Goal: Check status: Check status

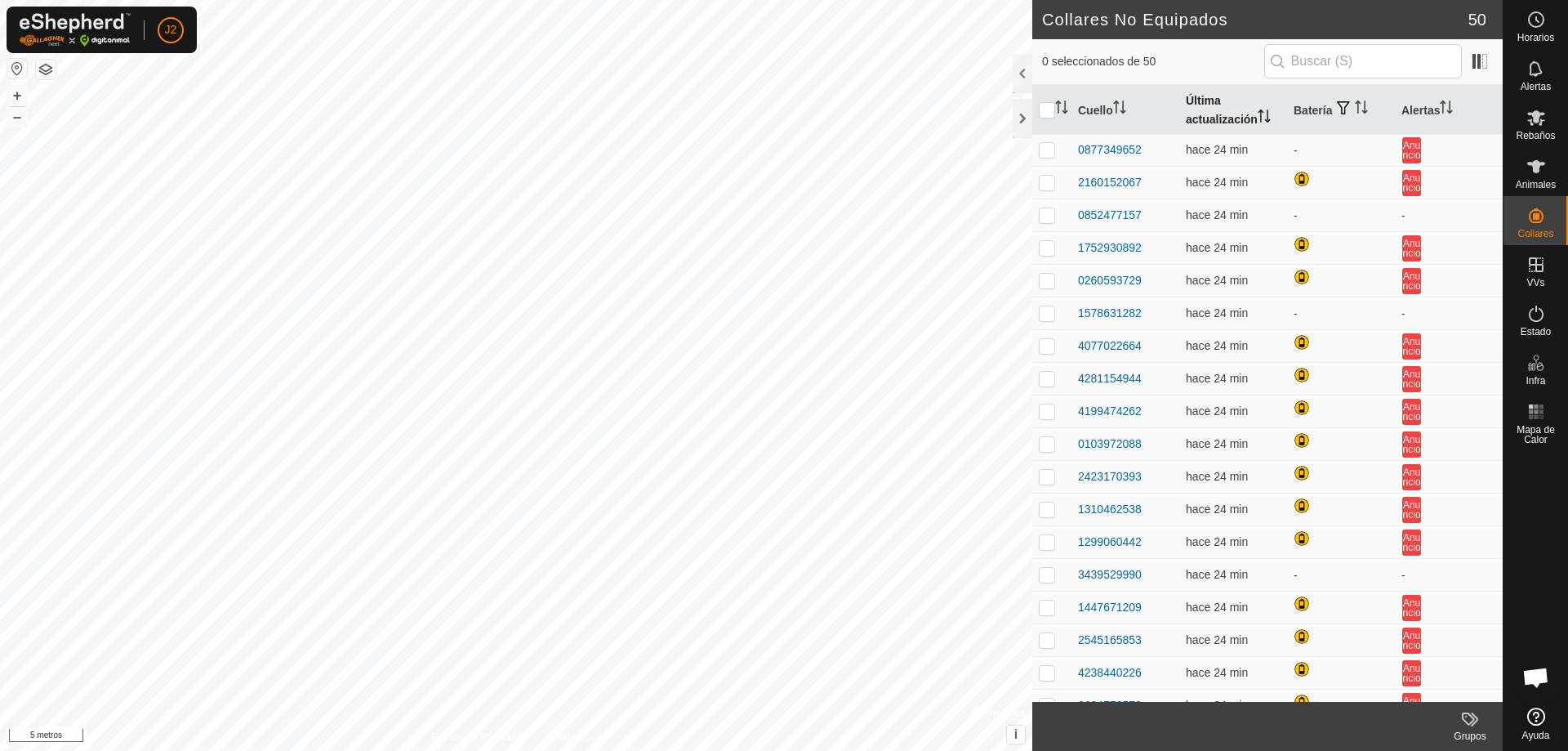
scroll to position [490, 0]
click at [1227, 99] on th "Última actualización" at bounding box center [1233, 110] width 108 height 51
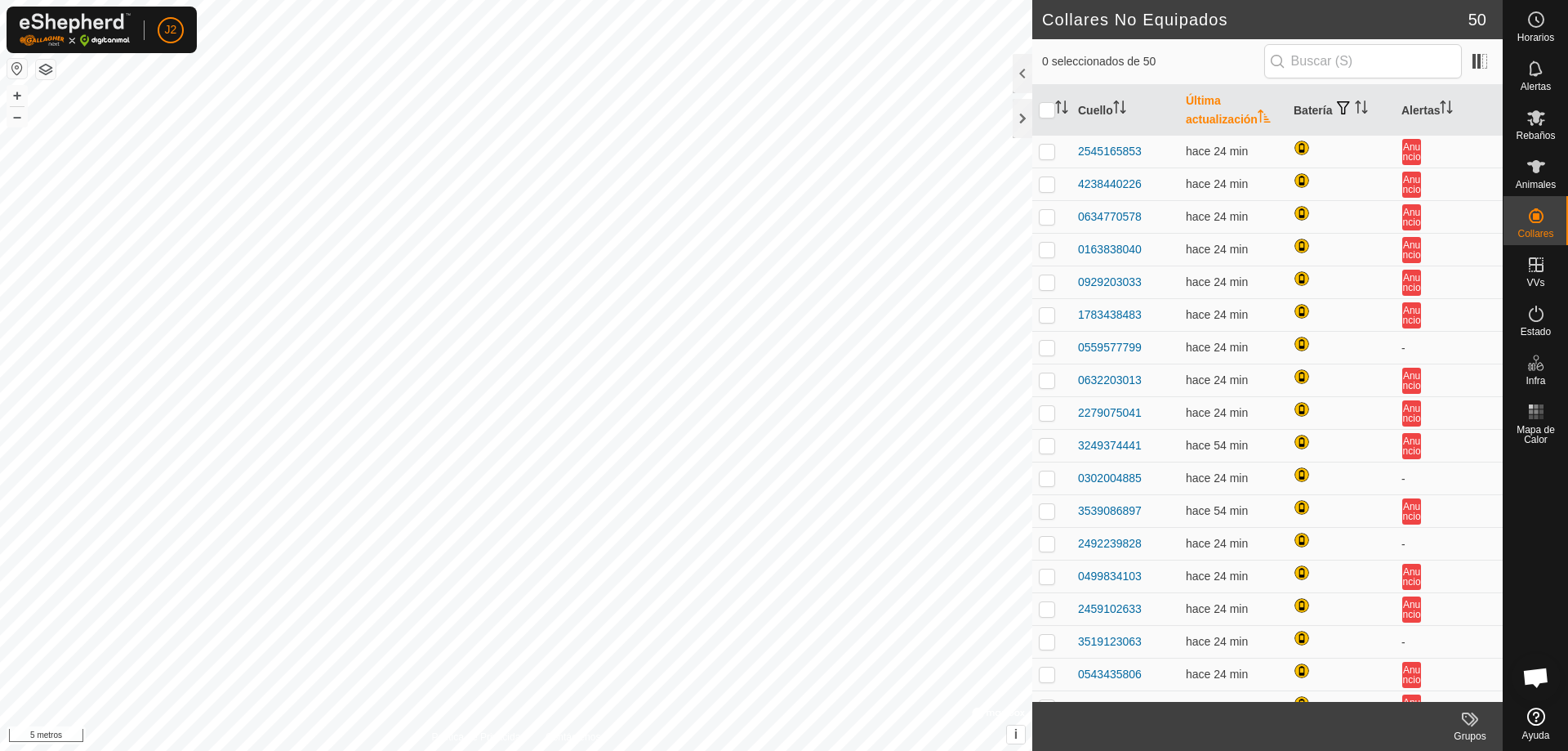
scroll to position [1068, 0]
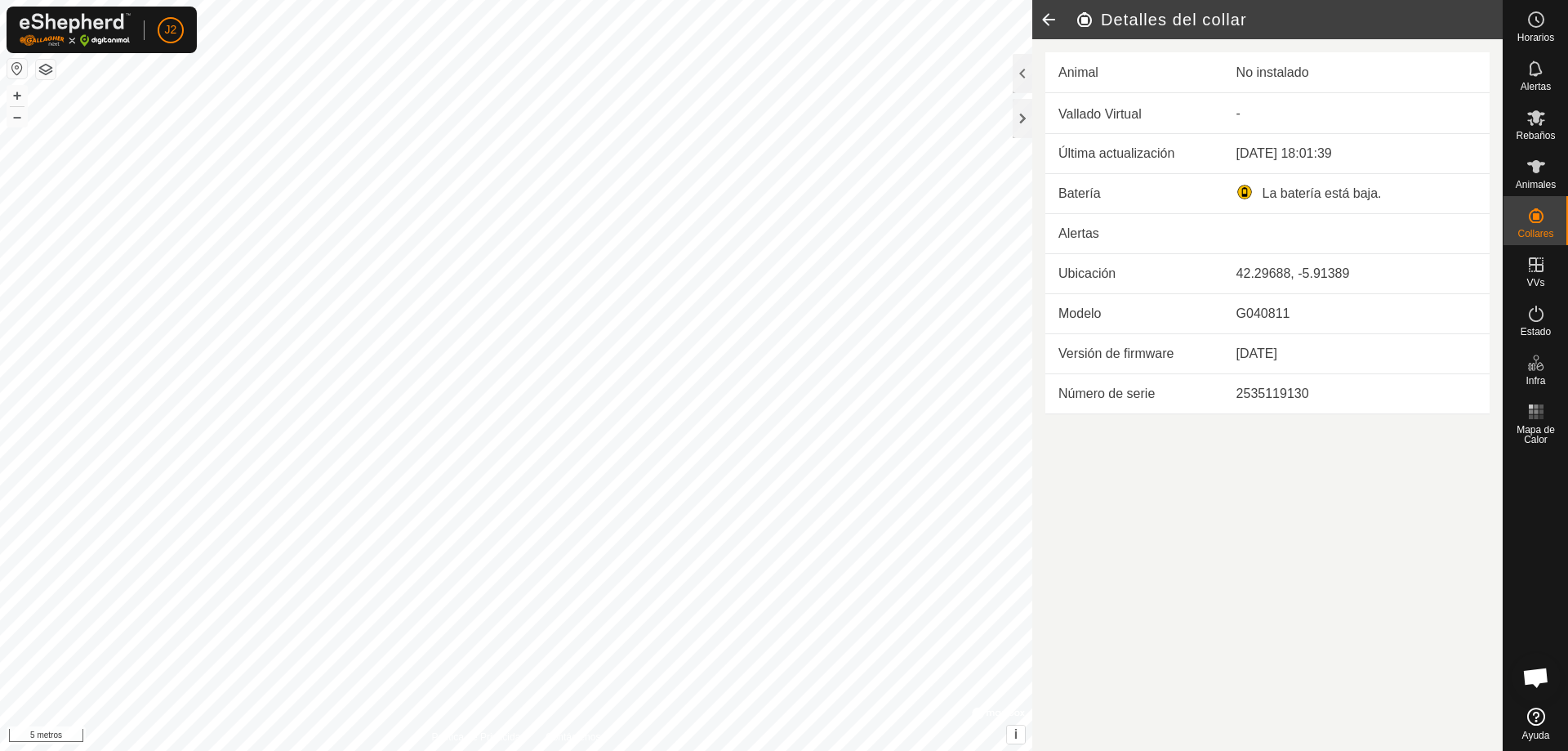
click at [1041, 15] on icon at bounding box center [1049, 19] width 32 height 39
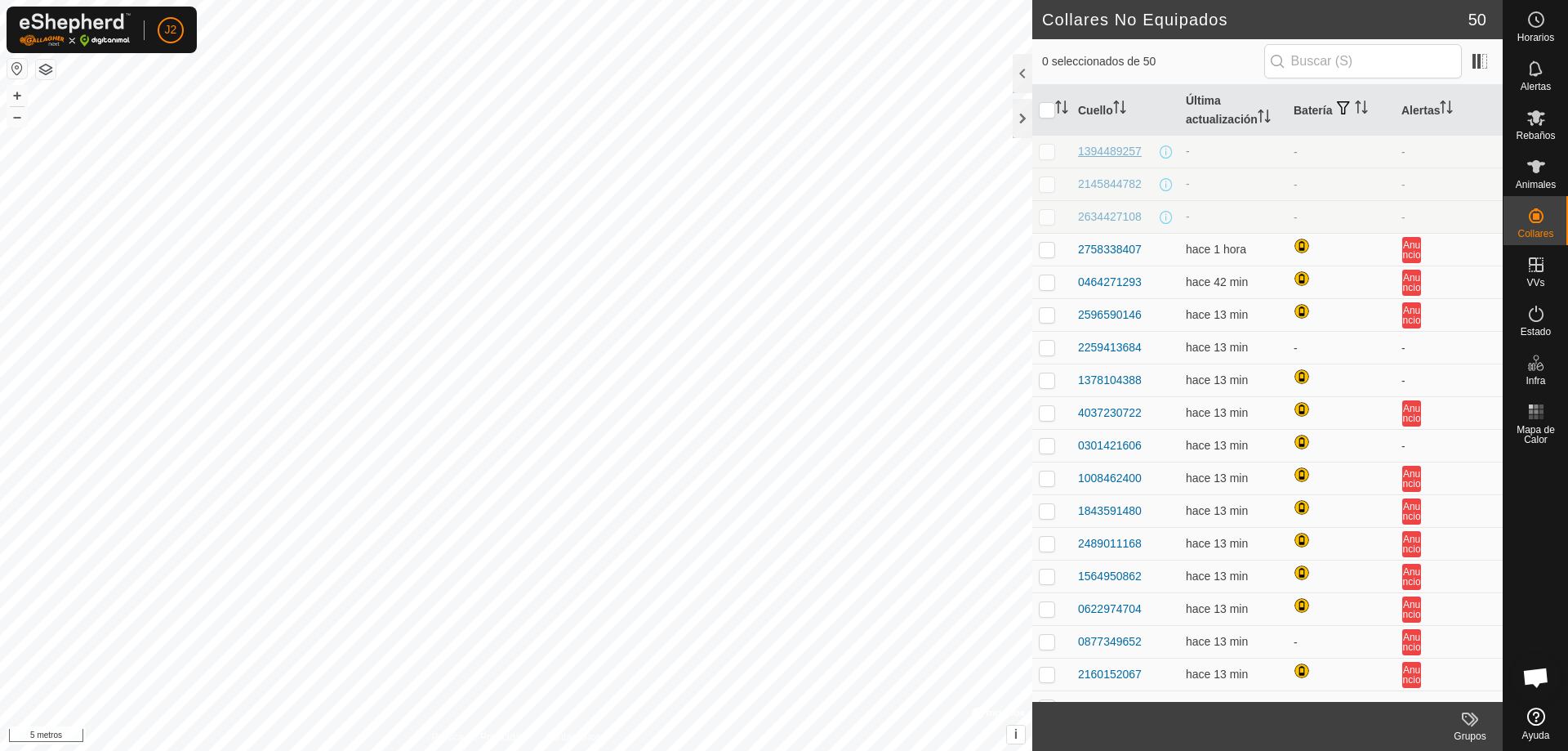
click at [1124, 150] on font "1394489257" at bounding box center [1110, 151] width 64 height 13
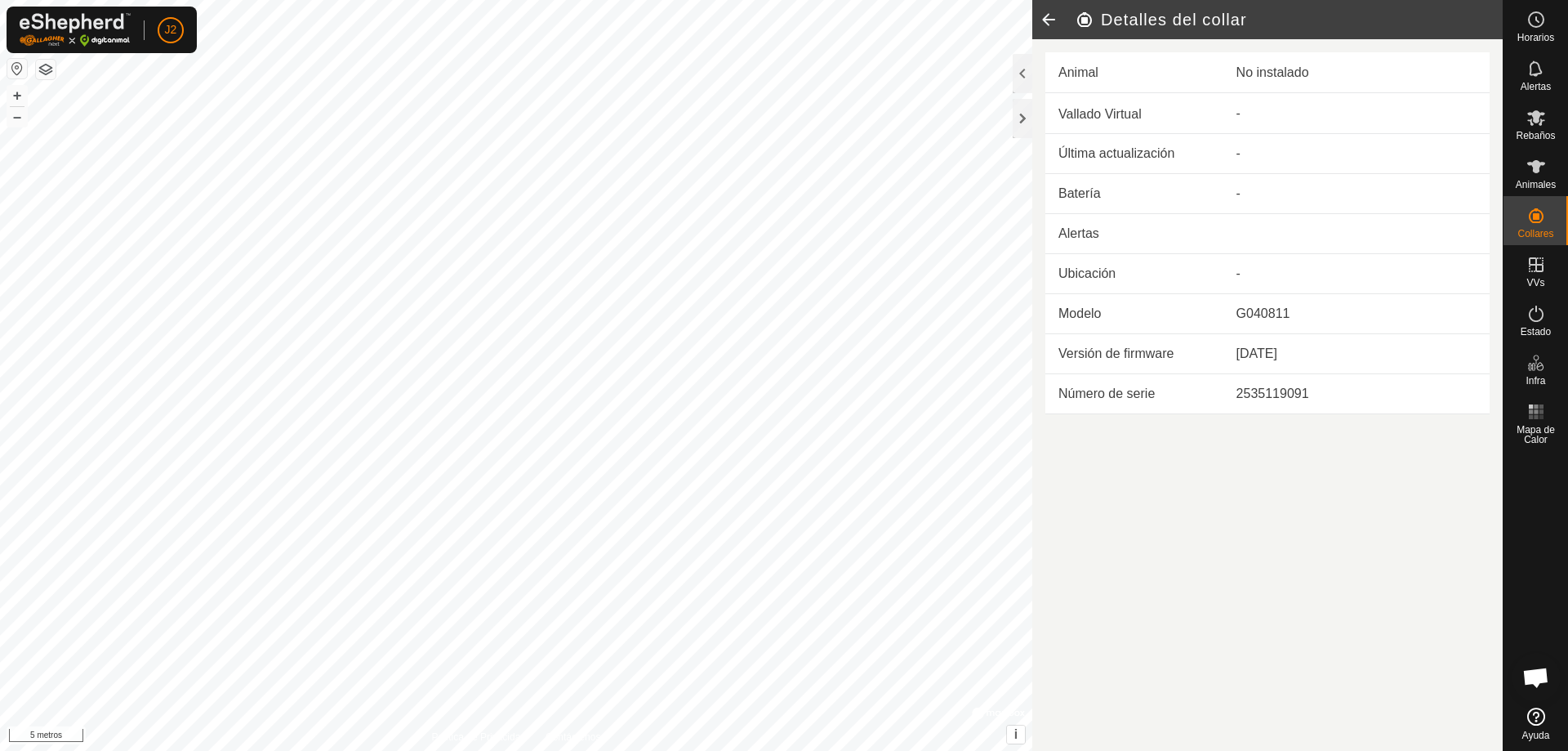
click at [1046, 23] on icon at bounding box center [1049, 19] width 32 height 39
